Goal: Use online tool/utility: Utilize a website feature to perform a specific function

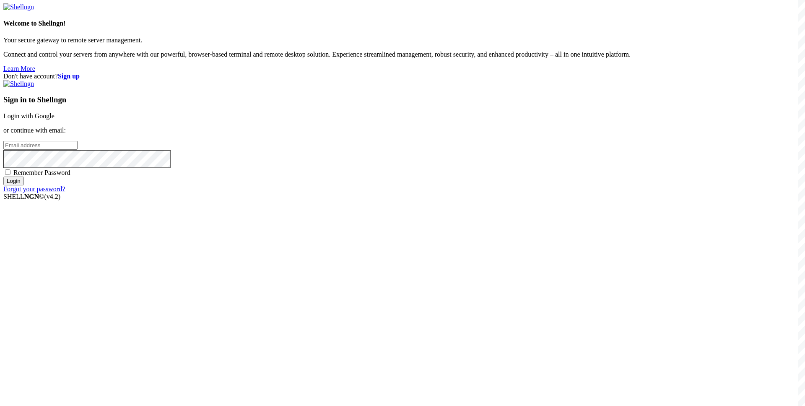
click at [78, 150] on input "email" at bounding box center [40, 145] width 74 height 9
type input "s"
type input "[EMAIL_ADDRESS][DOMAIN_NAME]"
click at [3, 177] on input "Login" at bounding box center [13, 181] width 21 height 9
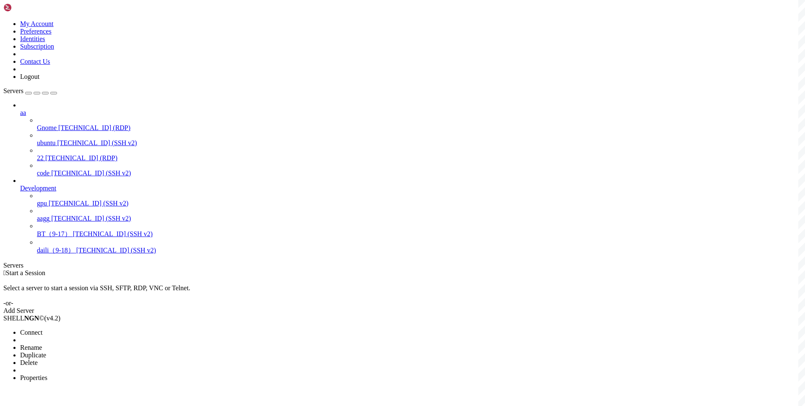
click at [81, 329] on li "Connect" at bounding box center [58, 333] width 76 height 8
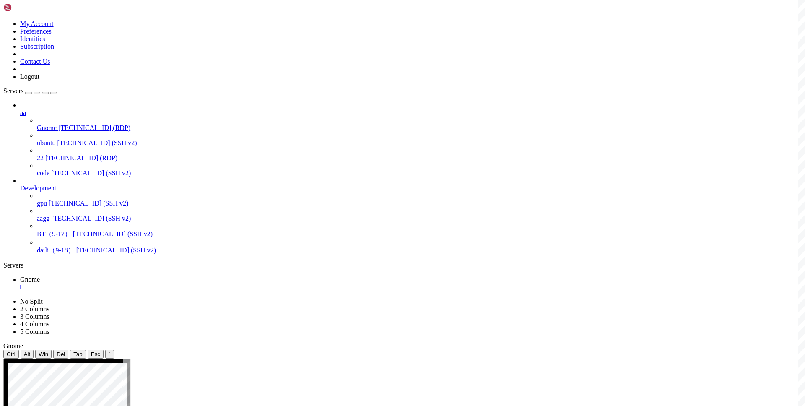
drag, startPoint x: 601, startPoint y: 503, endPoint x: 530, endPoint y: 442, distance: 93.7
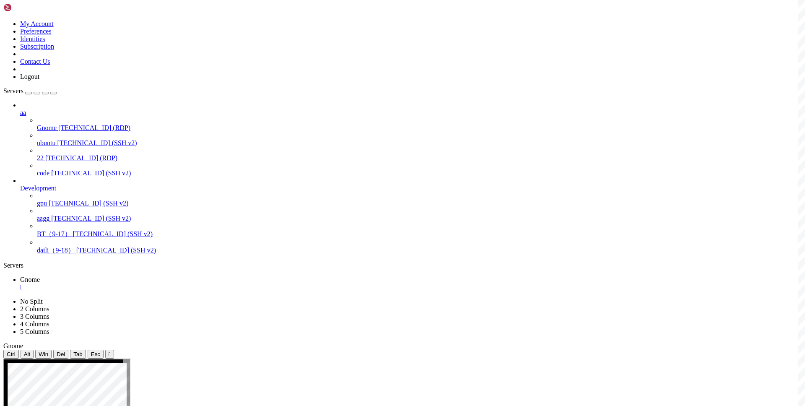
drag, startPoint x: 459, startPoint y: 607, endPoint x: 550, endPoint y: 604, distance: 90.7
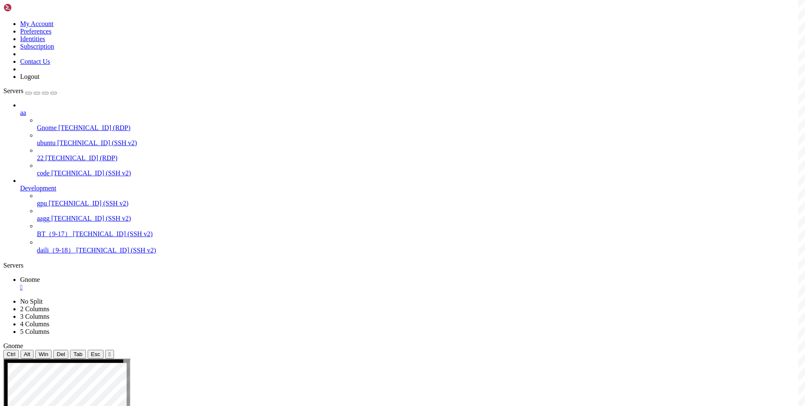
drag, startPoint x: 524, startPoint y: 568, endPoint x: 329, endPoint y: 545, distance: 195.6
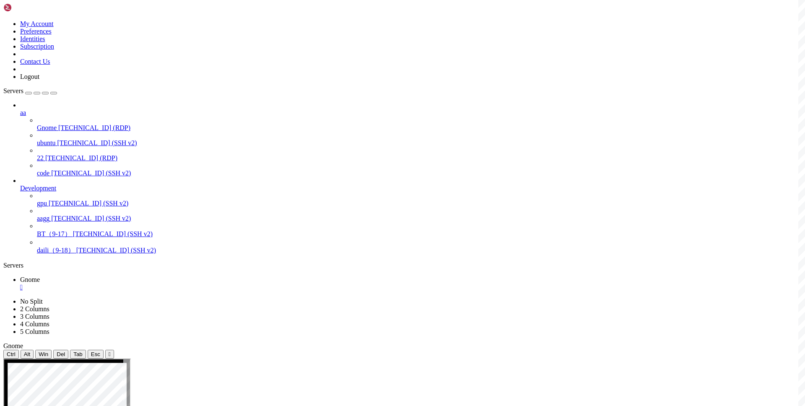
drag, startPoint x: 172, startPoint y: 673, endPoint x: 400, endPoint y: 567, distance: 251.3
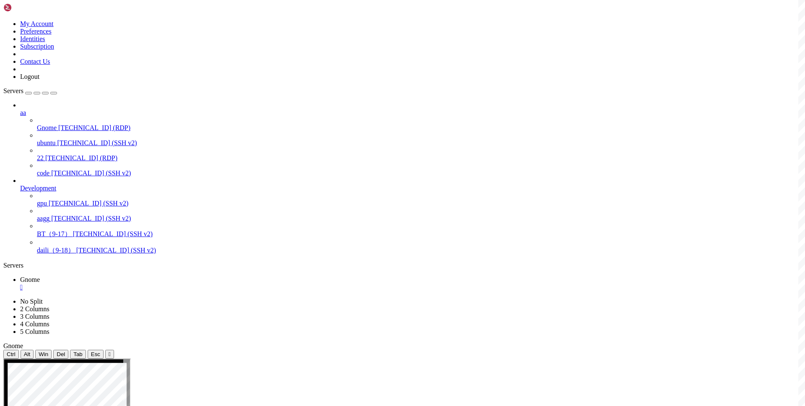
click at [145, 284] on div "" at bounding box center [411, 288] width 782 height 8
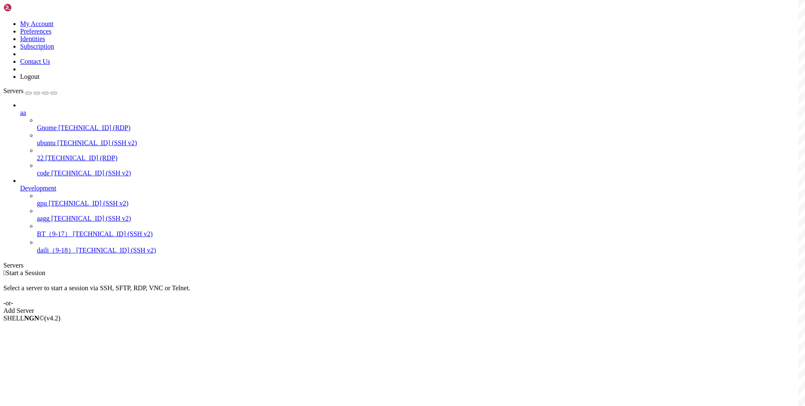
click at [230, 277] on div "Select a server to start a session via SSH, SFTP, RDP, VNC or Telnet. -or-" at bounding box center [402, 292] width 799 height 30
